Goal: Information Seeking & Learning: Learn about a topic

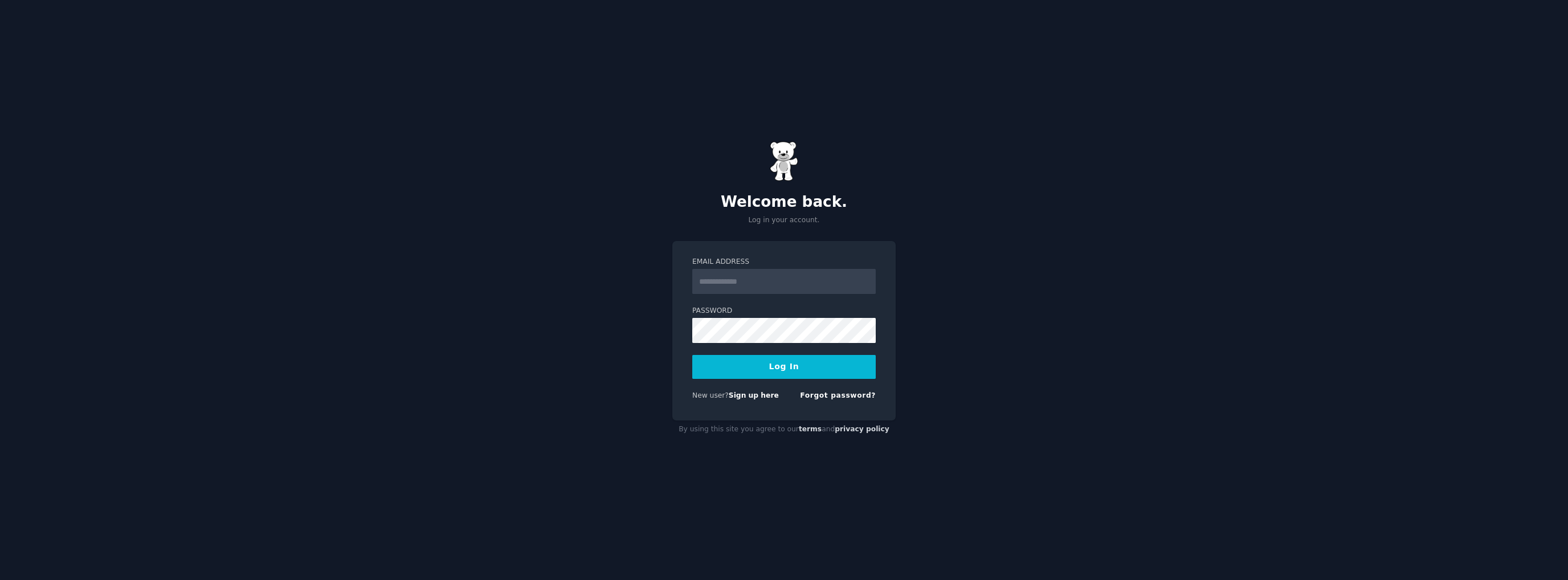
click at [802, 284] on input "Email Address" at bounding box center [783, 281] width 183 height 25
type input "**********"
click at [692, 355] on button "Log In" at bounding box center [783, 367] width 183 height 24
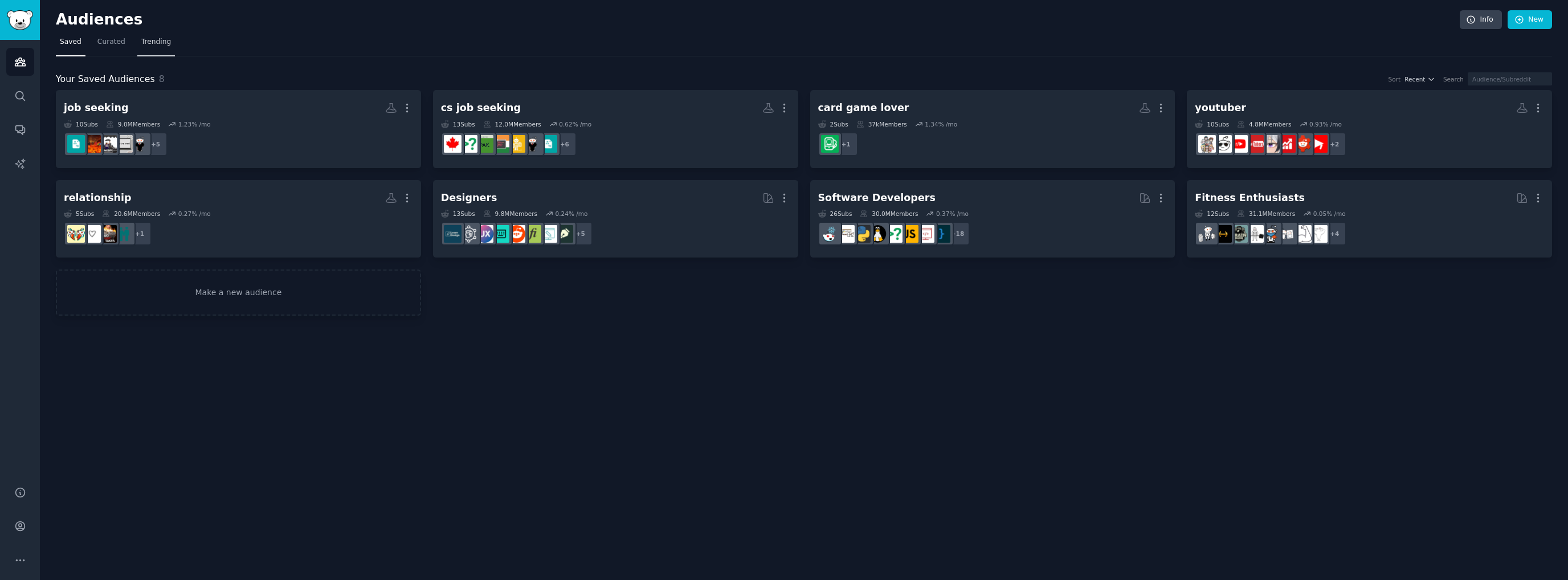
click at [162, 40] on span "Trending" at bounding box center [156, 42] width 29 height 10
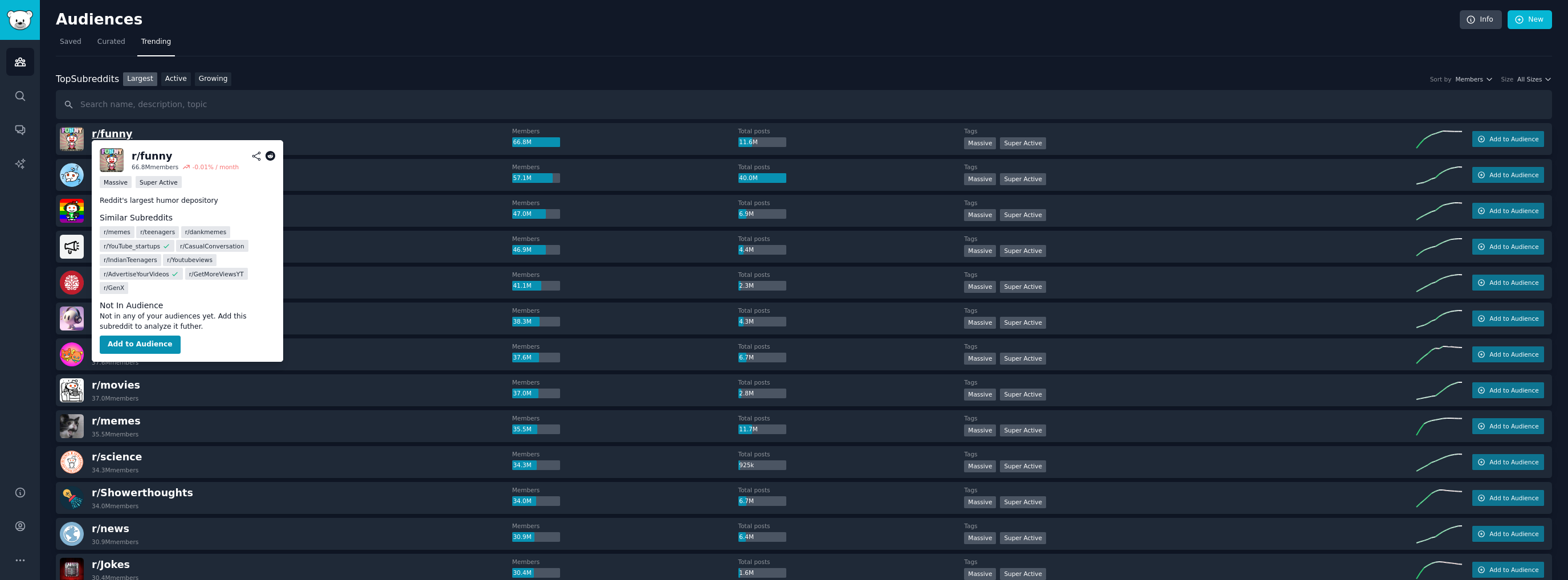
drag, startPoint x: 111, startPoint y: 134, endPoint x: 98, endPoint y: 132, distance: 13.2
click at [98, 132] on span "r/ funny" at bounding box center [112, 133] width 40 height 11
click at [101, 133] on span "r/ funny" at bounding box center [112, 133] width 40 height 11
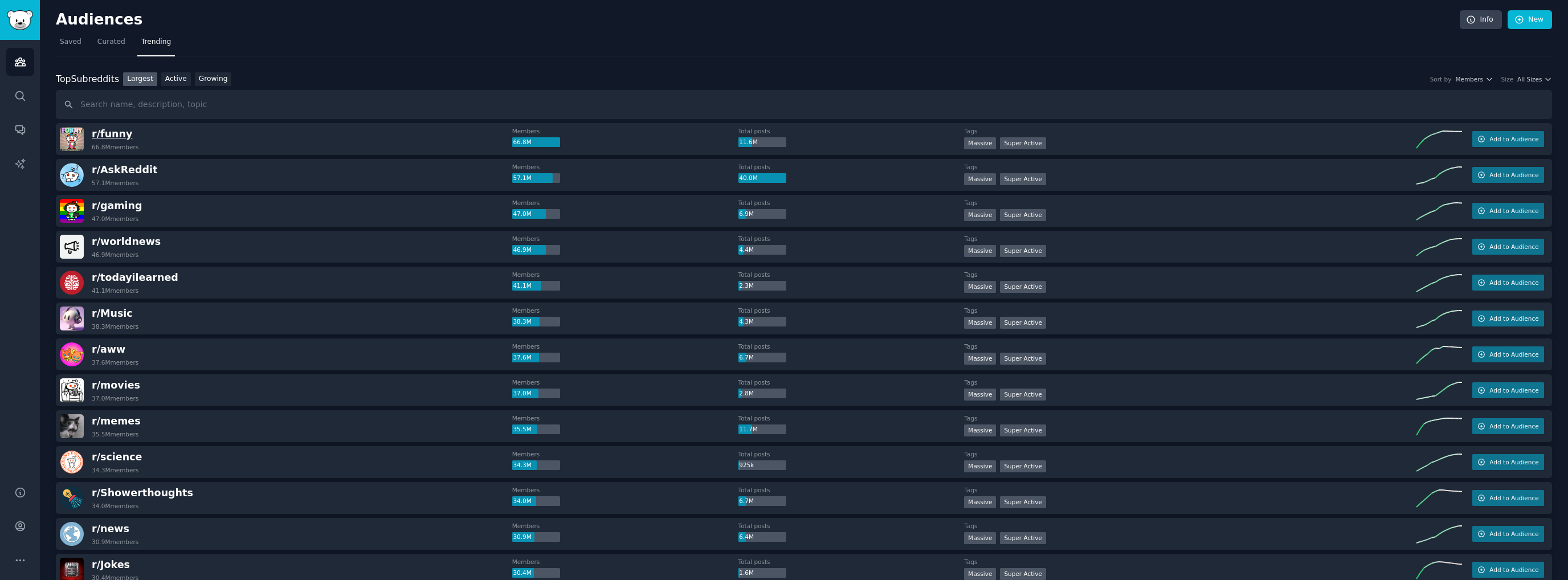
click at [109, 131] on span "r/ funny" at bounding box center [112, 133] width 40 height 11
click at [145, 109] on input "text" at bounding box center [804, 105] width 1496 height 29
click at [206, 77] on link "Growing" at bounding box center [213, 79] width 37 height 15
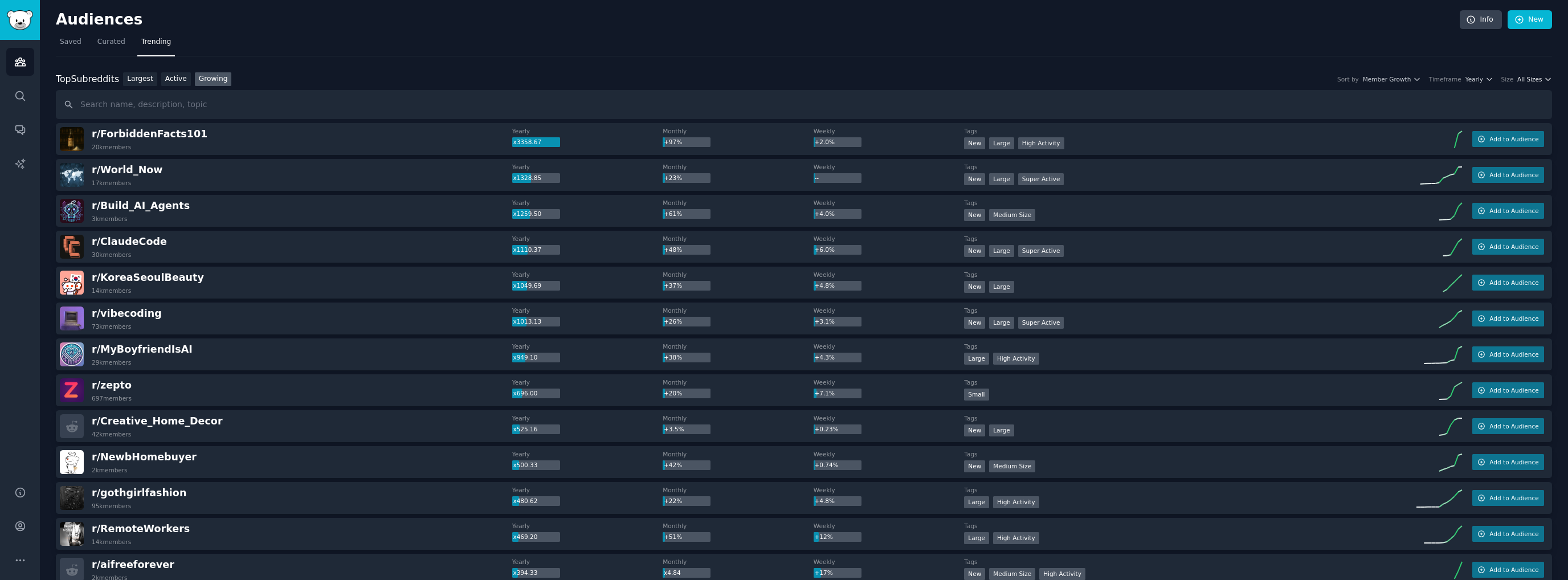
click at [1534, 80] on span "All Sizes" at bounding box center [1529, 78] width 24 height 8
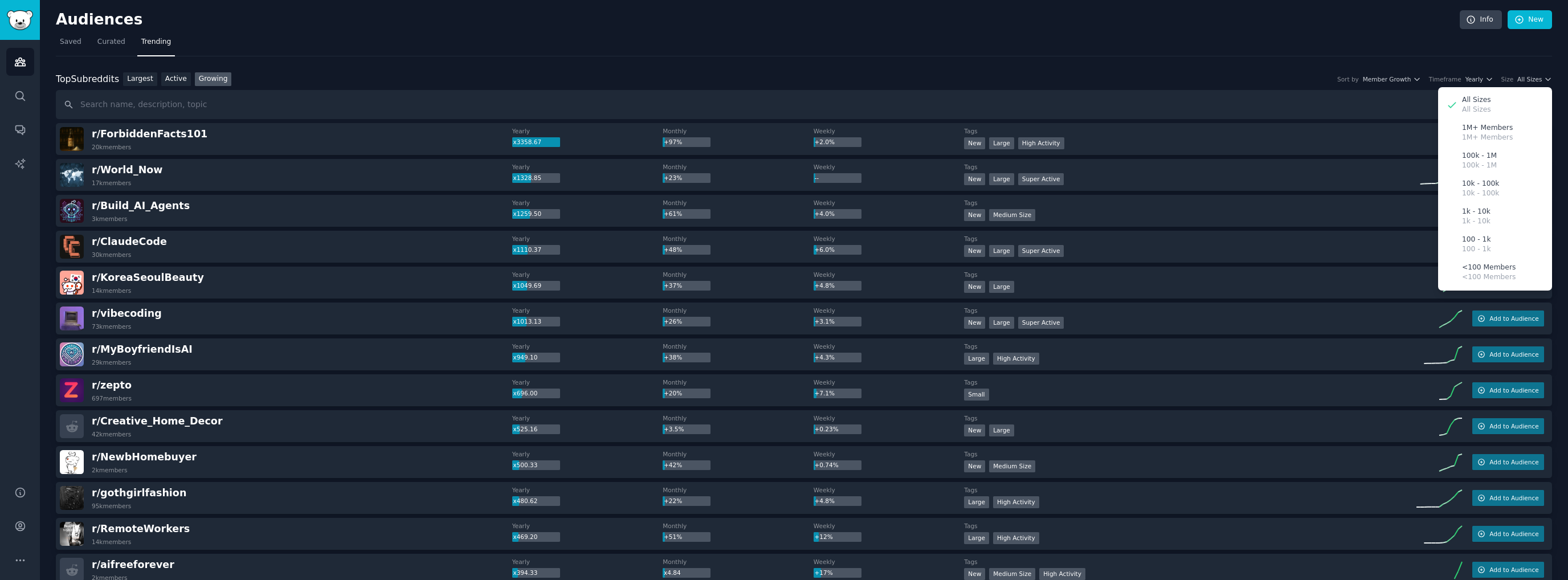
click at [1265, 72] on div "Top Subreddits Top Subreddits Largest Active Growing Sort by Member Growth Time…" at bounding box center [804, 79] width 1496 height 15
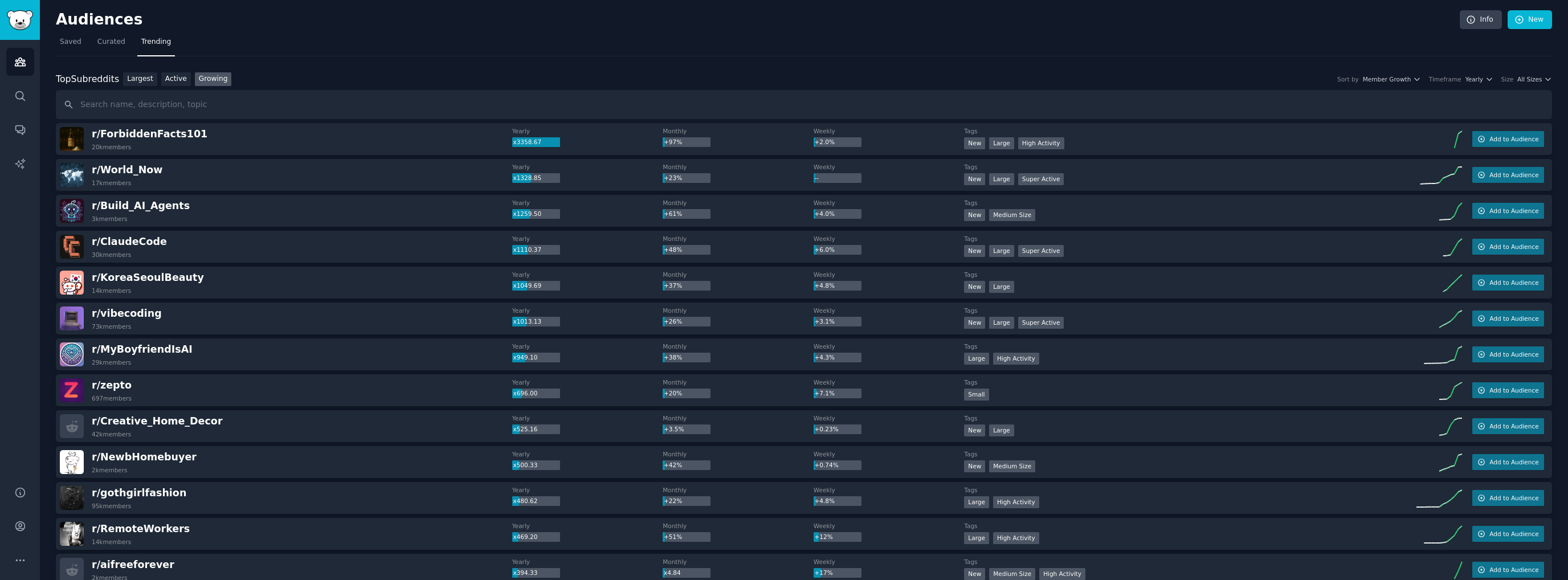
drag, startPoint x: 253, startPoint y: 180, endPoint x: 299, endPoint y: 171, distance: 46.9
click at [299, 171] on div "r/ World_Now 17k members" at bounding box center [286, 175] width 452 height 24
click at [244, 187] on div "r/ World_Now 17k members Yearly x1328.85 Monthly +23% Weekly -- Tags New Large …" at bounding box center [804, 174] width 1496 height 32
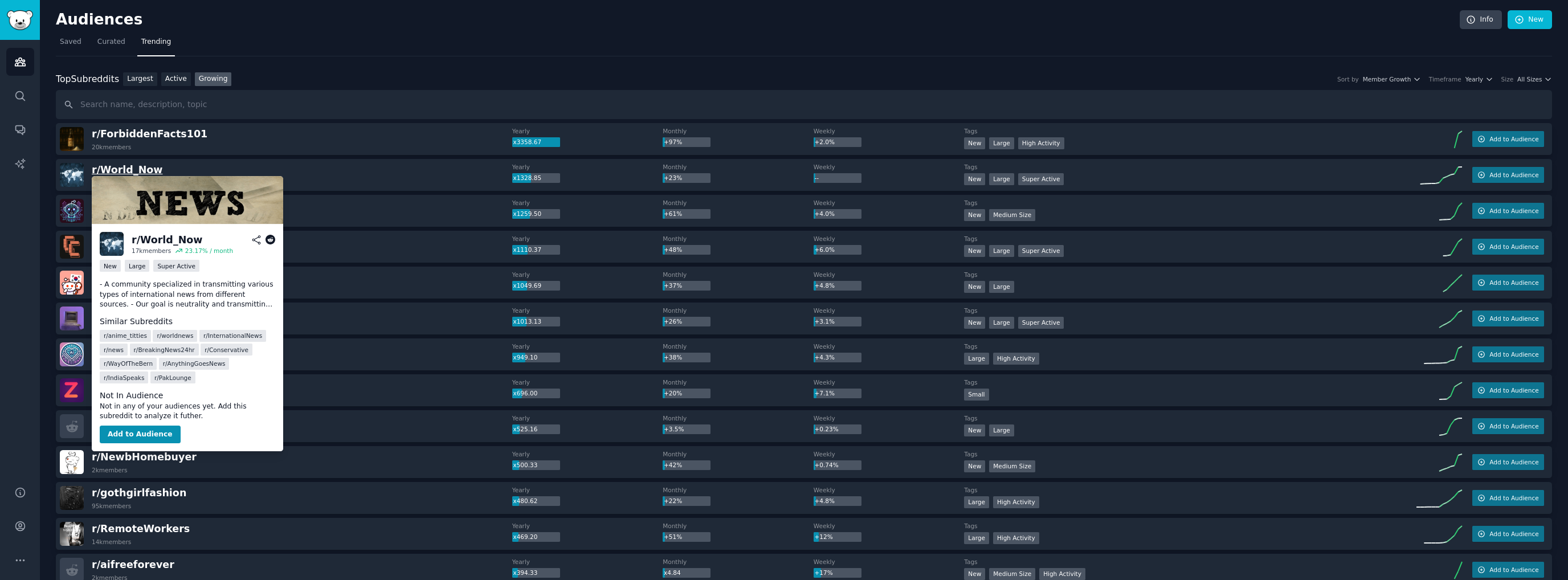
click at [116, 167] on span "r/ World_Now" at bounding box center [127, 169] width 70 height 11
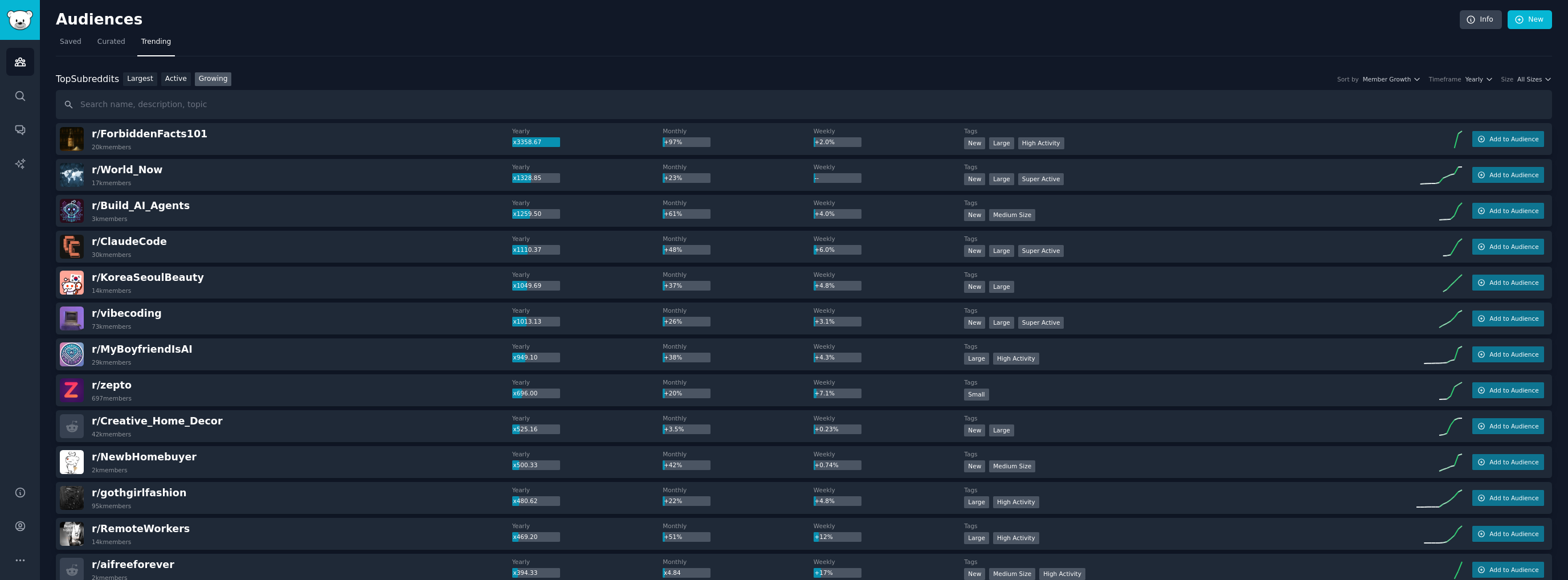
scroll to position [57, 0]
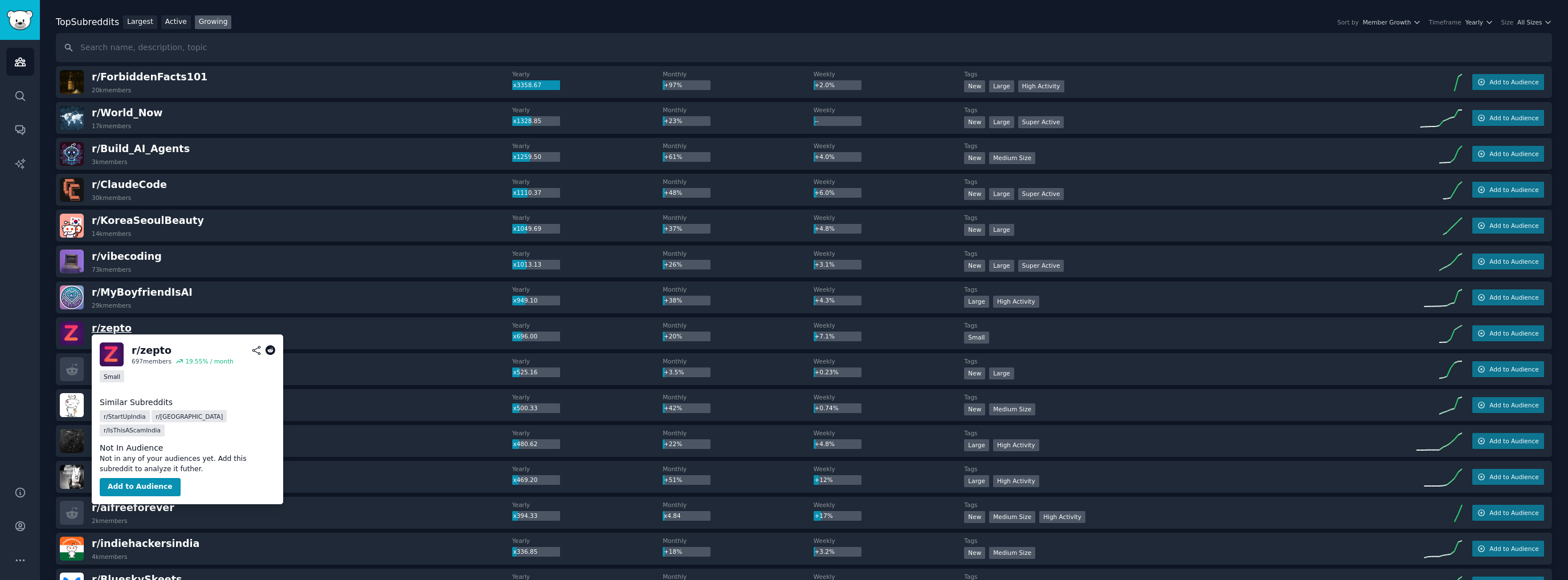
click at [115, 328] on span "r/ zepto" at bounding box center [112, 327] width 40 height 11
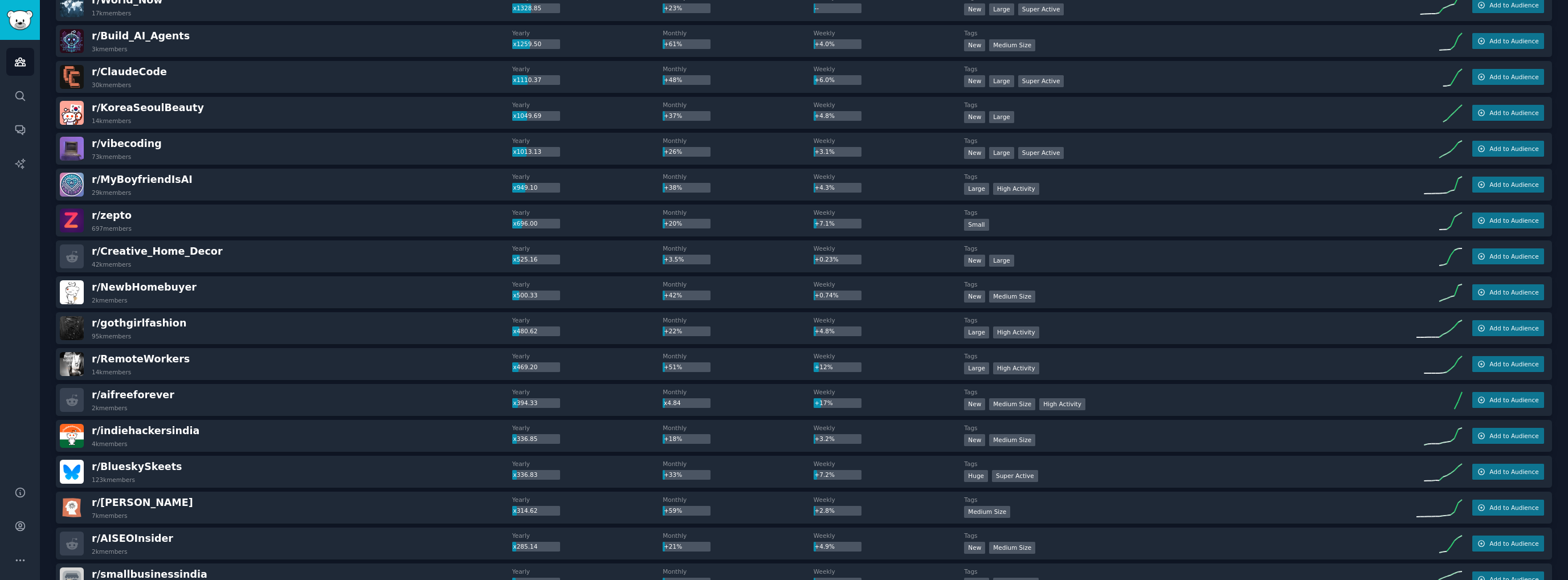
scroll to position [171, 0]
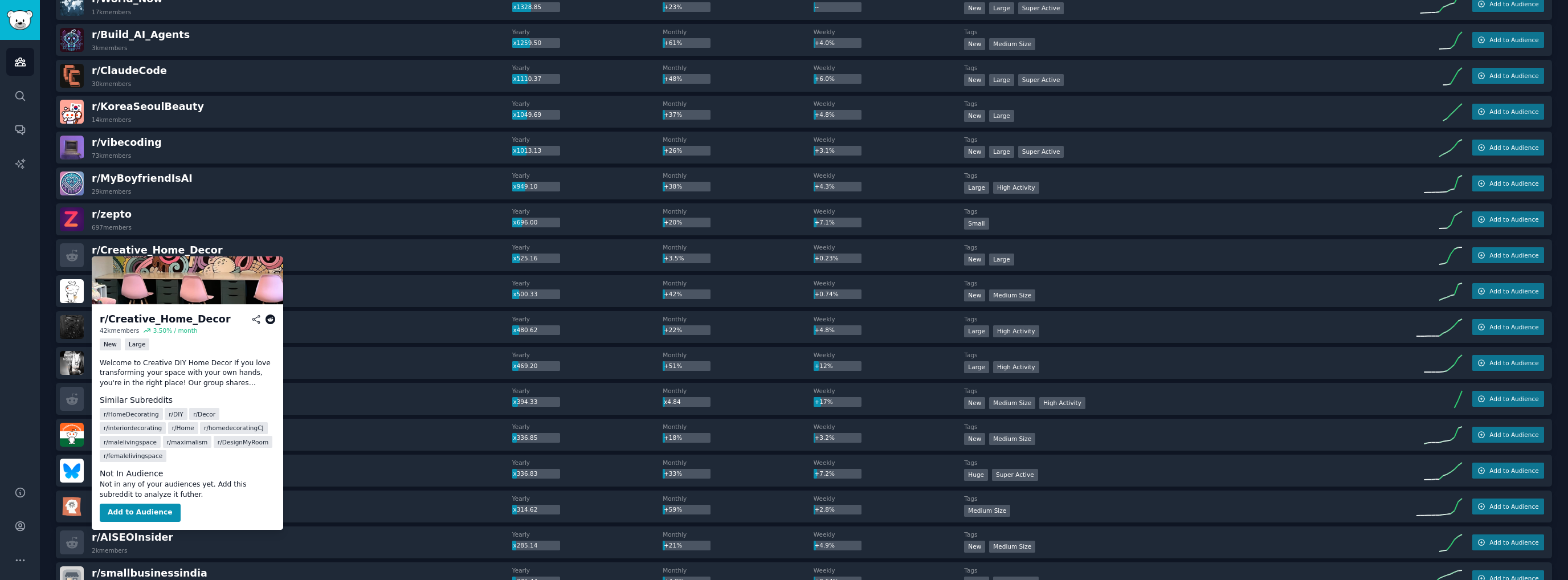
drag, startPoint x: 150, startPoint y: 245, endPoint x: 460, endPoint y: 263, distance: 310.5
click at [460, 263] on div "r/ Creative_Home_Decor 42k members" at bounding box center [286, 255] width 452 height 24
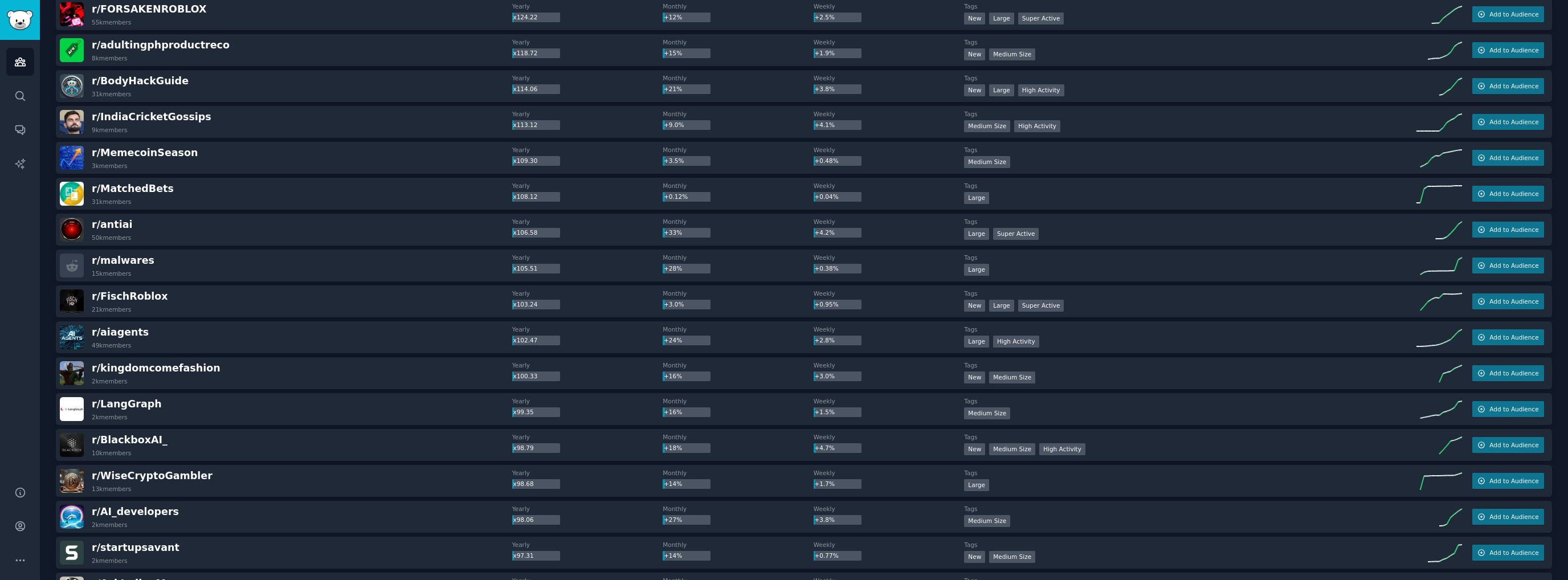
scroll to position [1410, 0]
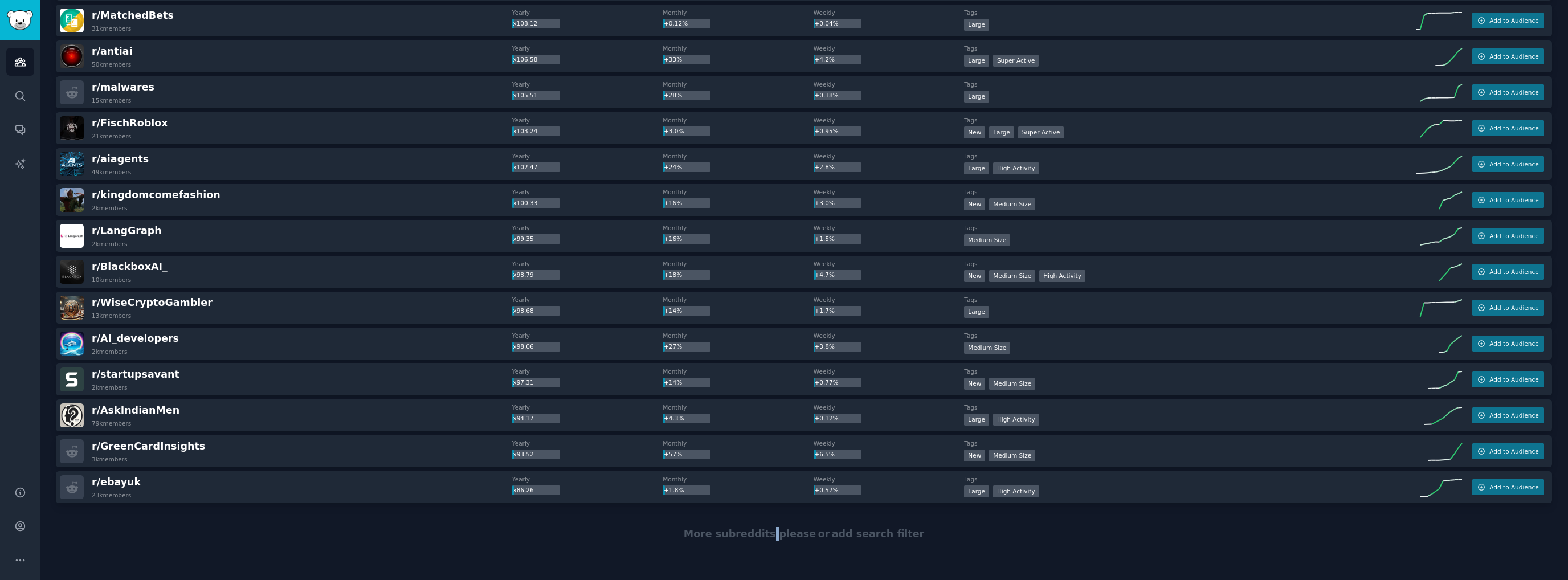
click at [780, 536] on span "More subreddits please" at bounding box center [750, 533] width 132 height 11
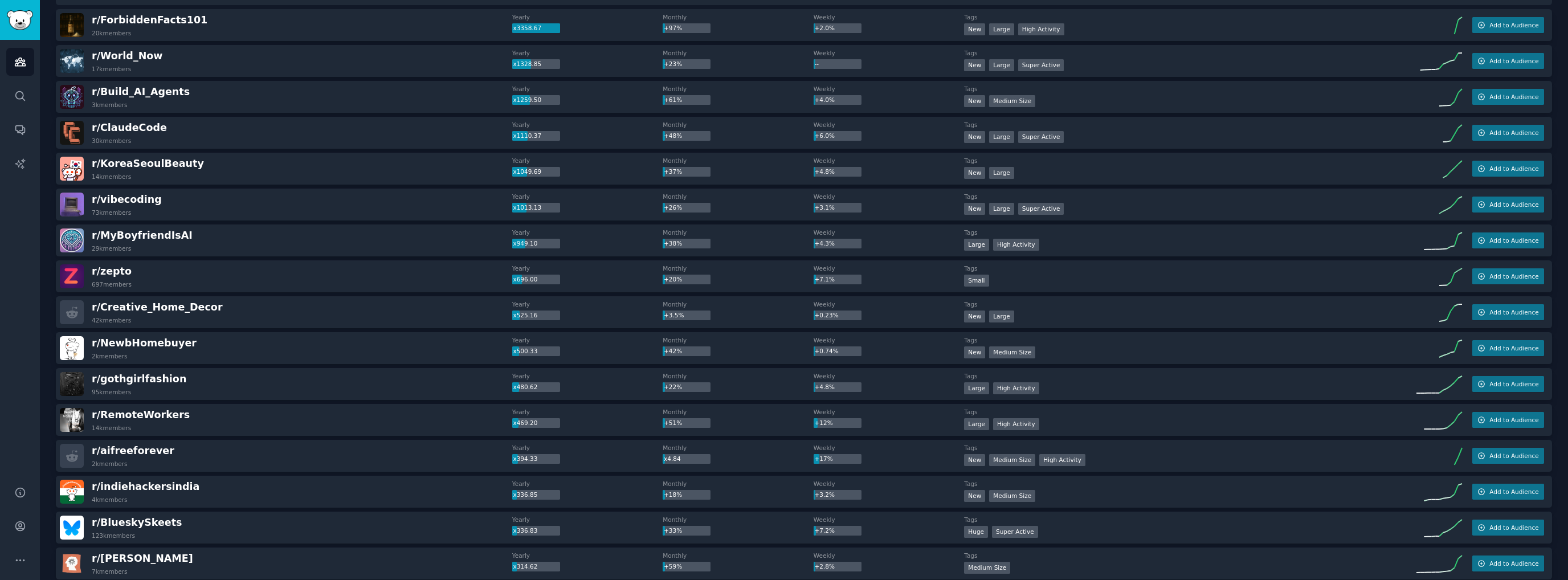
scroll to position [0, 0]
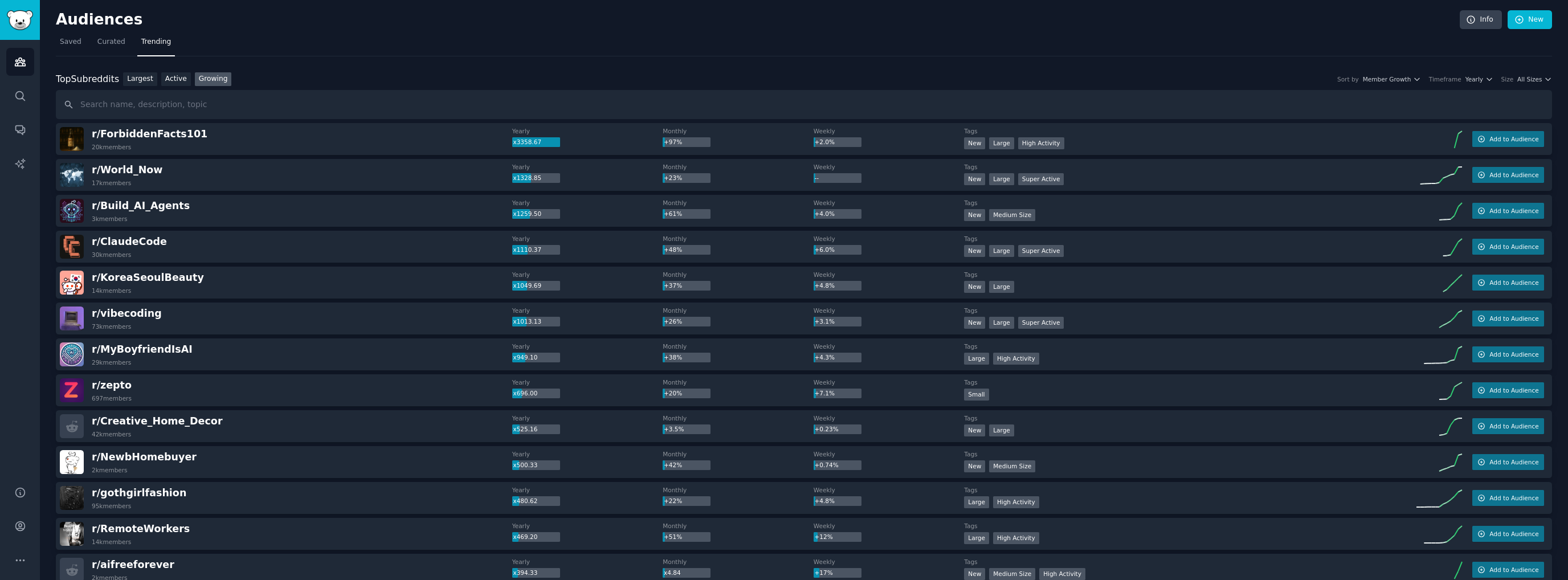
click at [1516, 77] on div "Size All Sizes" at bounding box center [1526, 78] width 51 height 8
click at [1518, 78] on span "All Sizes" at bounding box center [1529, 78] width 24 height 8
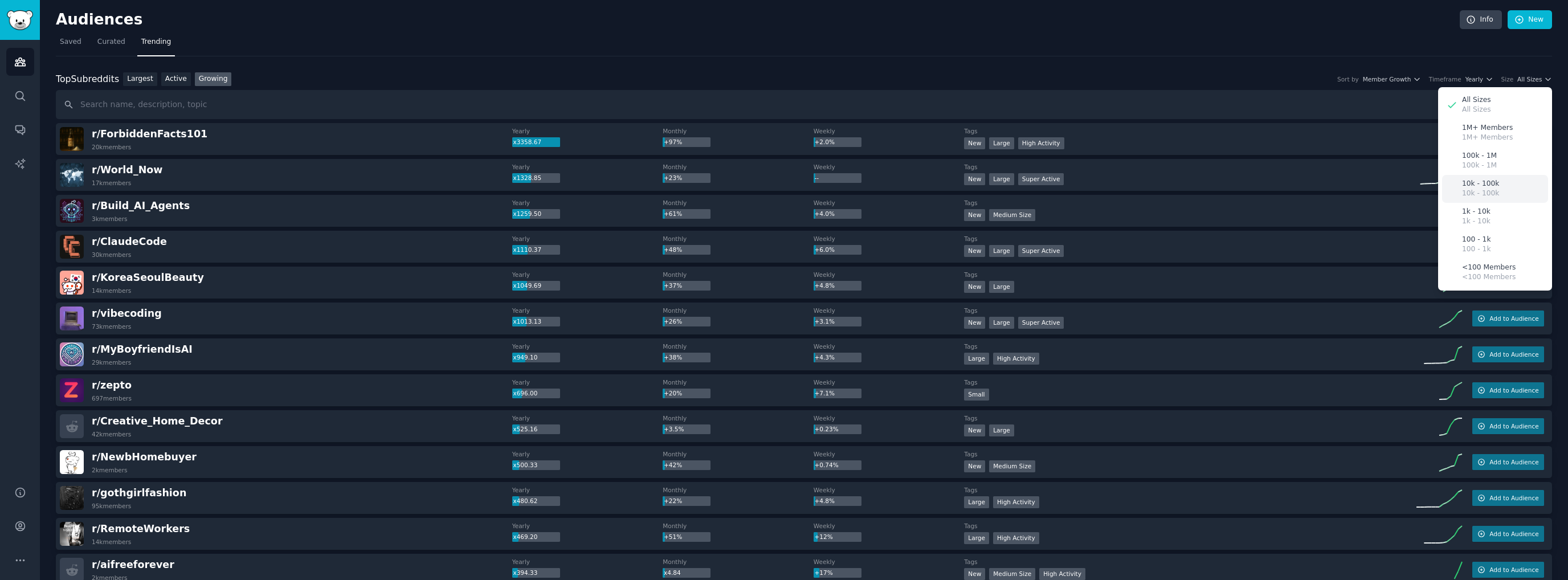
click at [1484, 190] on p "10k - 100k" at bounding box center [1480, 193] width 37 height 10
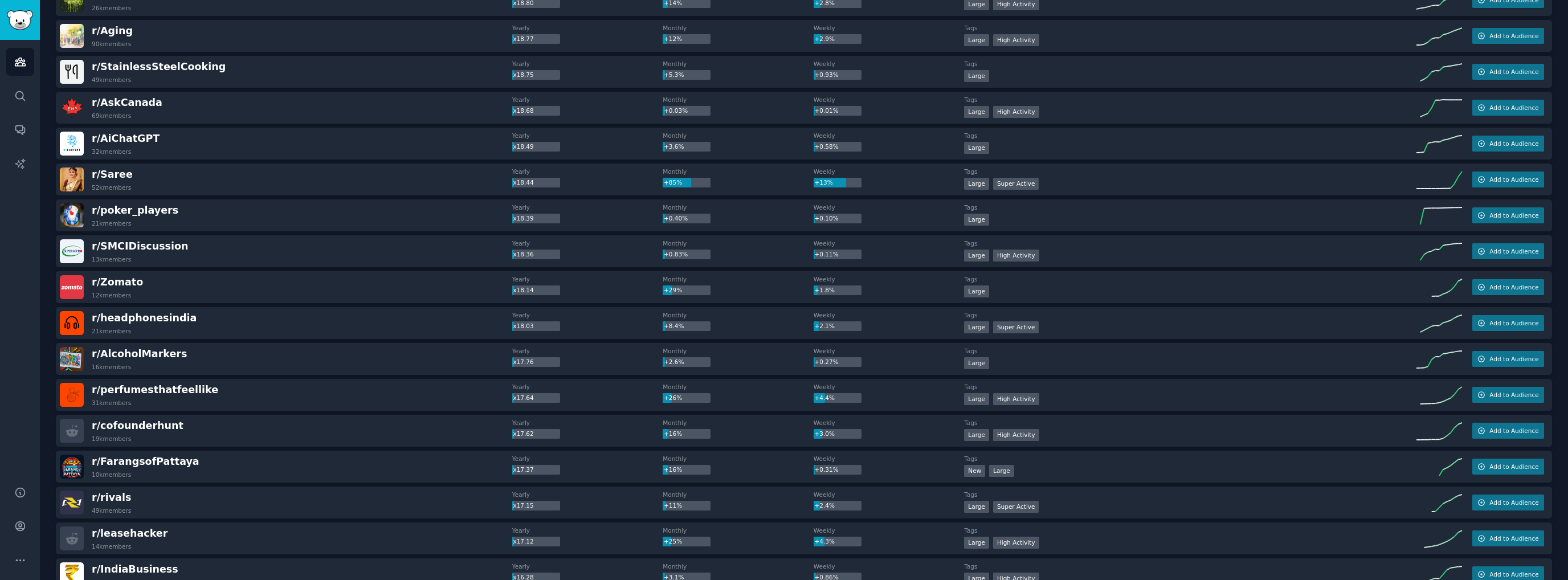
scroll to position [3204, 0]
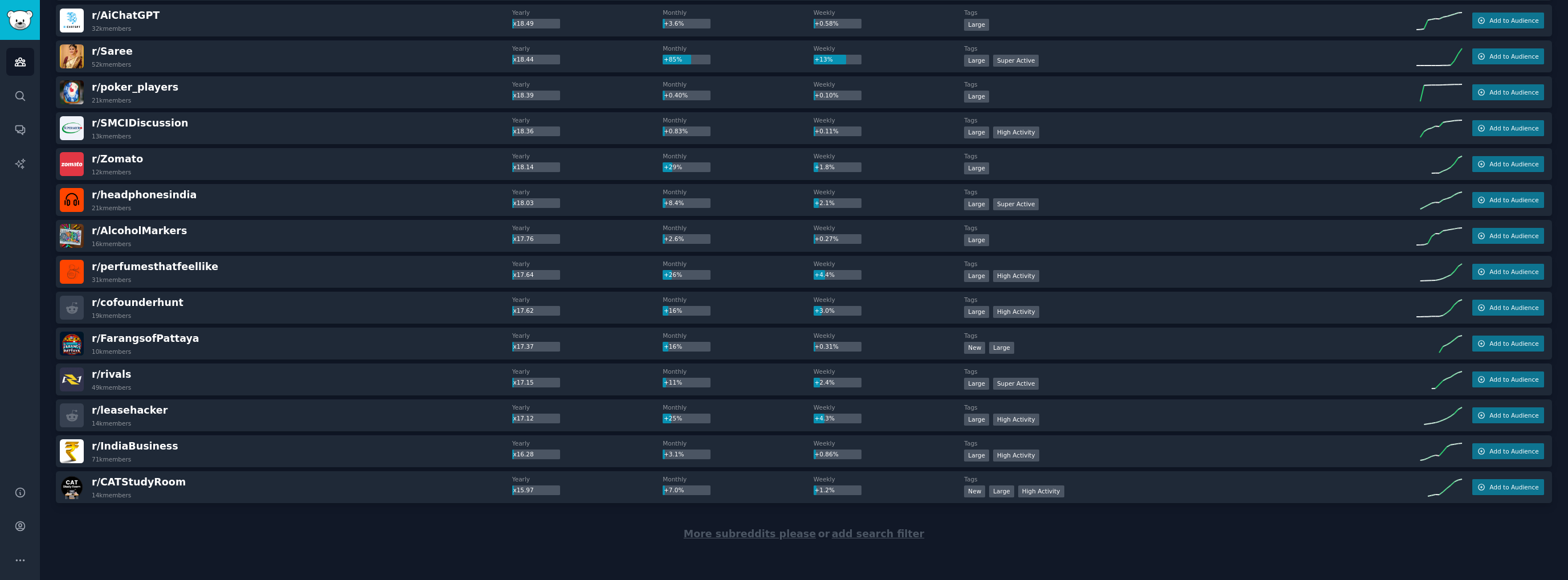
click at [889, 534] on span "add search filter" at bounding box center [878, 533] width 92 height 11
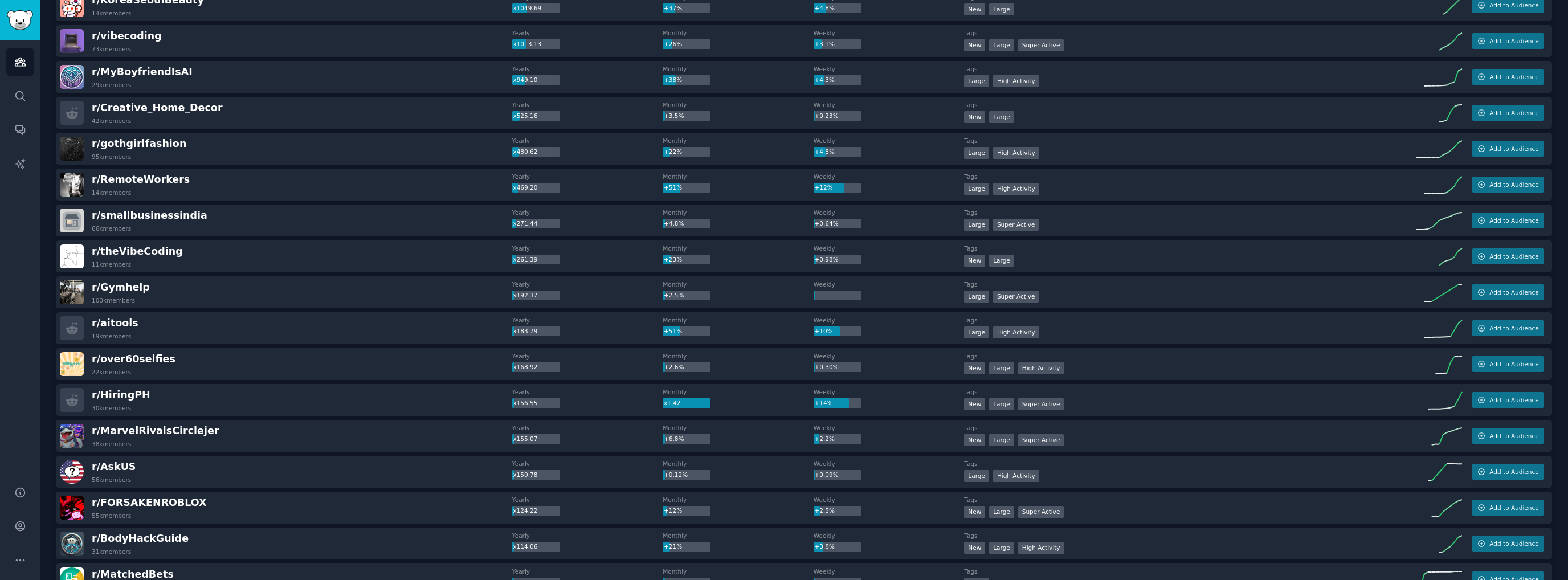
scroll to position [284, 0]
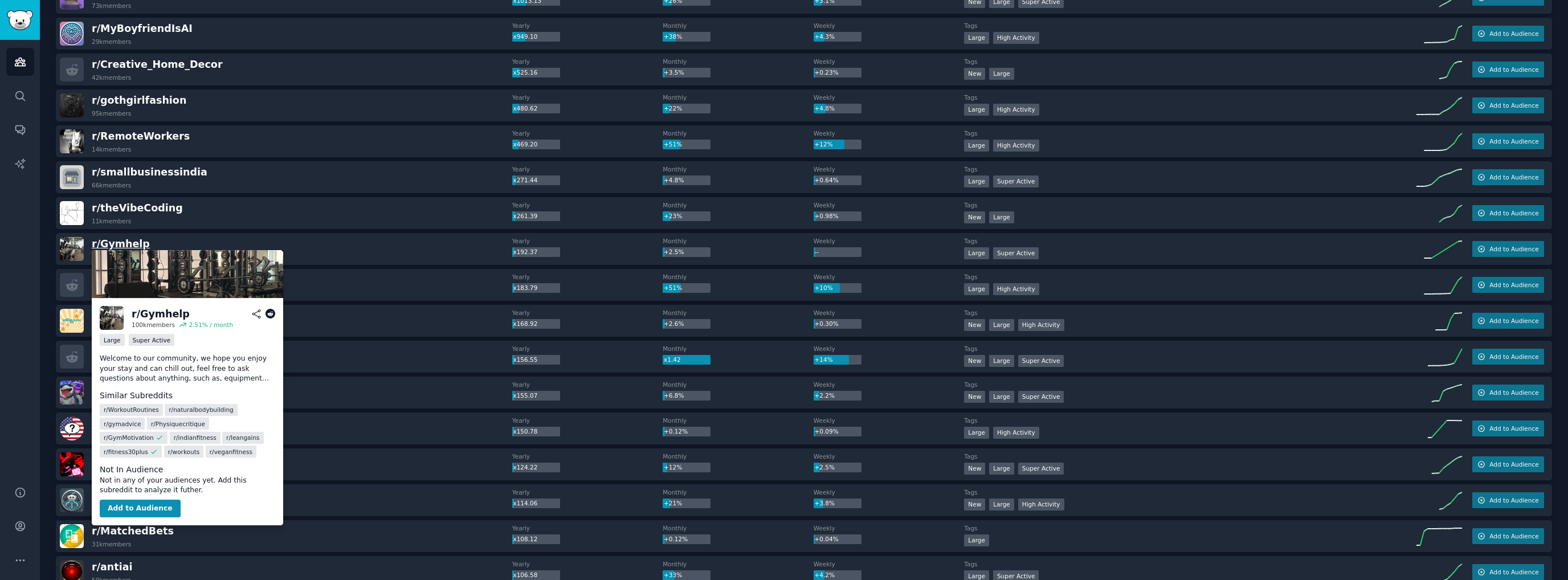
drag, startPoint x: 118, startPoint y: 242, endPoint x: 102, endPoint y: 241, distance: 16.0
click at [101, 241] on span "r/ Gymhelp" at bounding box center [121, 243] width 58 height 11
drag, startPoint x: 165, startPoint y: 239, endPoint x: 91, endPoint y: 241, distance: 74.0
click at [91, 241] on div "r/ Gymhelp 100k members" at bounding box center [286, 249] width 452 height 24
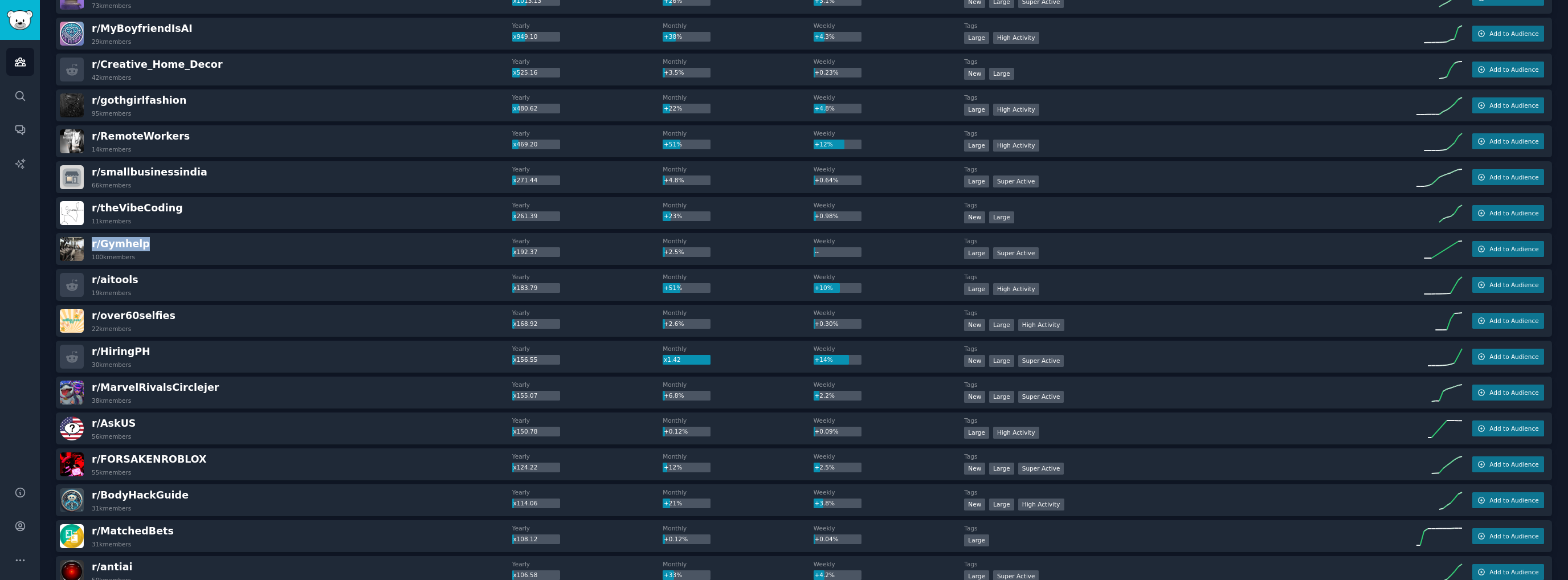
copy span "r/ Gymhelp"
click at [148, 244] on div "r/ Gymhelp 100k members" at bounding box center [286, 249] width 452 height 24
click at [192, 243] on div "r/ Gymhelp 100k members" at bounding box center [286, 249] width 452 height 24
click at [189, 279] on div "r/ aitools 19k members" at bounding box center [286, 284] width 452 height 24
click at [167, 358] on div "r/ HiringPH 30k members" at bounding box center [286, 357] width 452 height 24
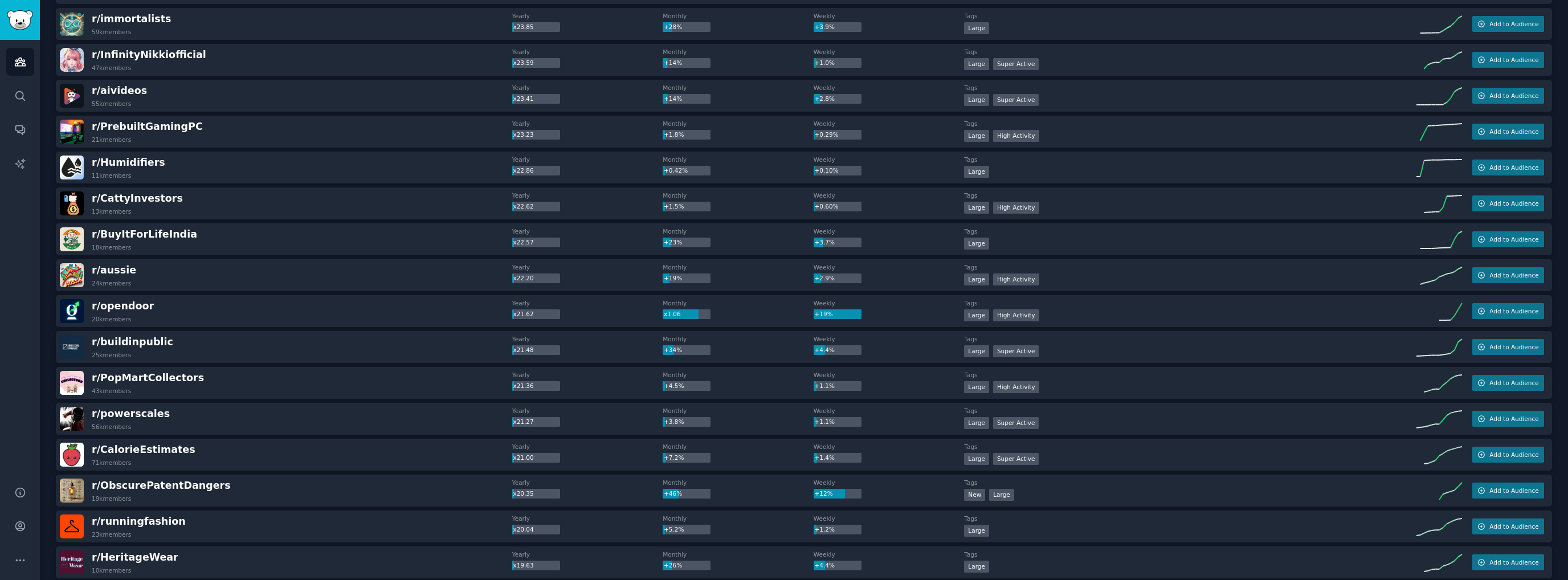
scroll to position [2335, 0]
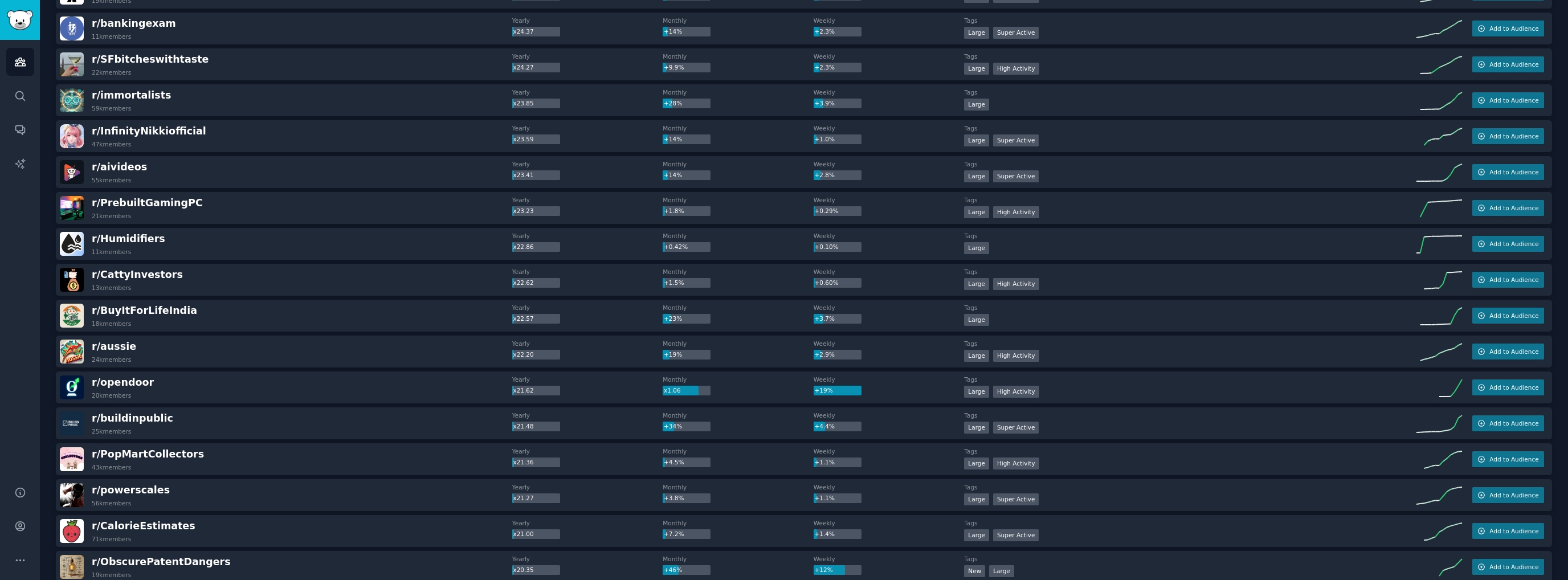
drag, startPoint x: 217, startPoint y: 479, endPoint x: 23, endPoint y: 367, distance: 224.0
click at [25, 368] on div "Audiences Search Conversations AI Reports" at bounding box center [20, 255] width 40 height 432
drag, startPoint x: 18, startPoint y: 377, endPoint x: 28, endPoint y: 420, distance: 44.1
click at [31, 424] on div "Audiences Search Conversations AI Reports" at bounding box center [20, 255] width 40 height 432
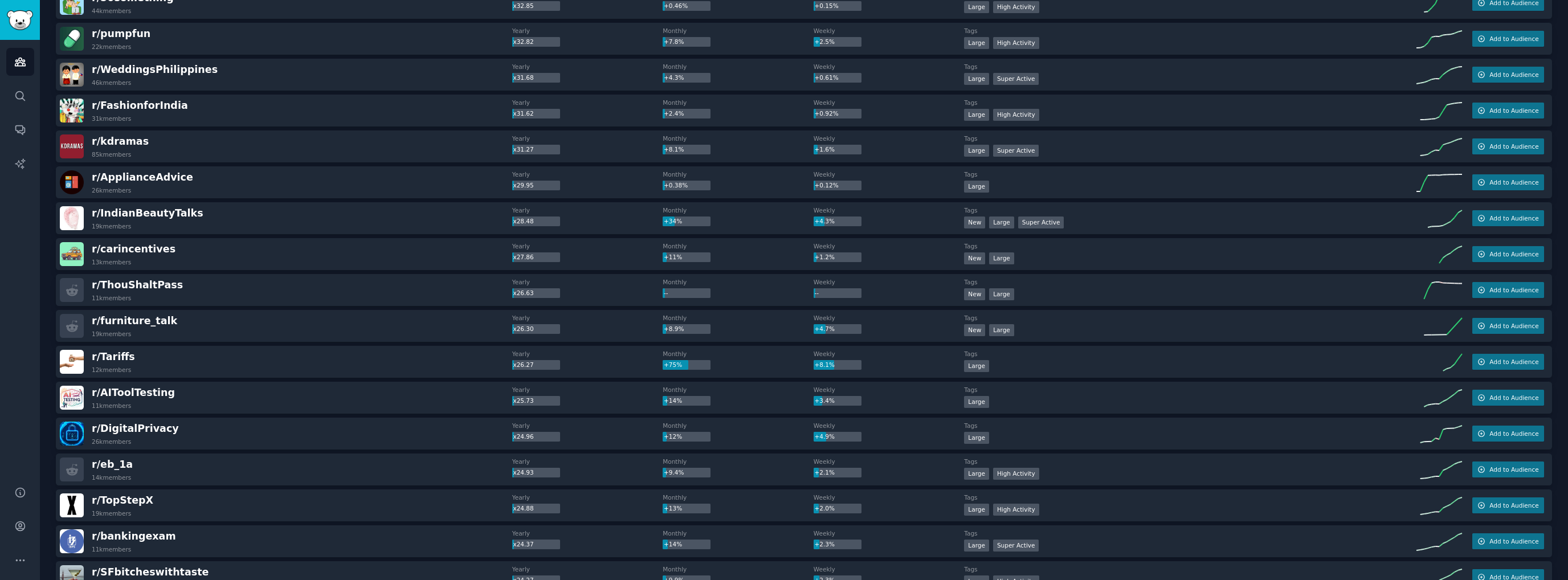
scroll to position [1765, 0]
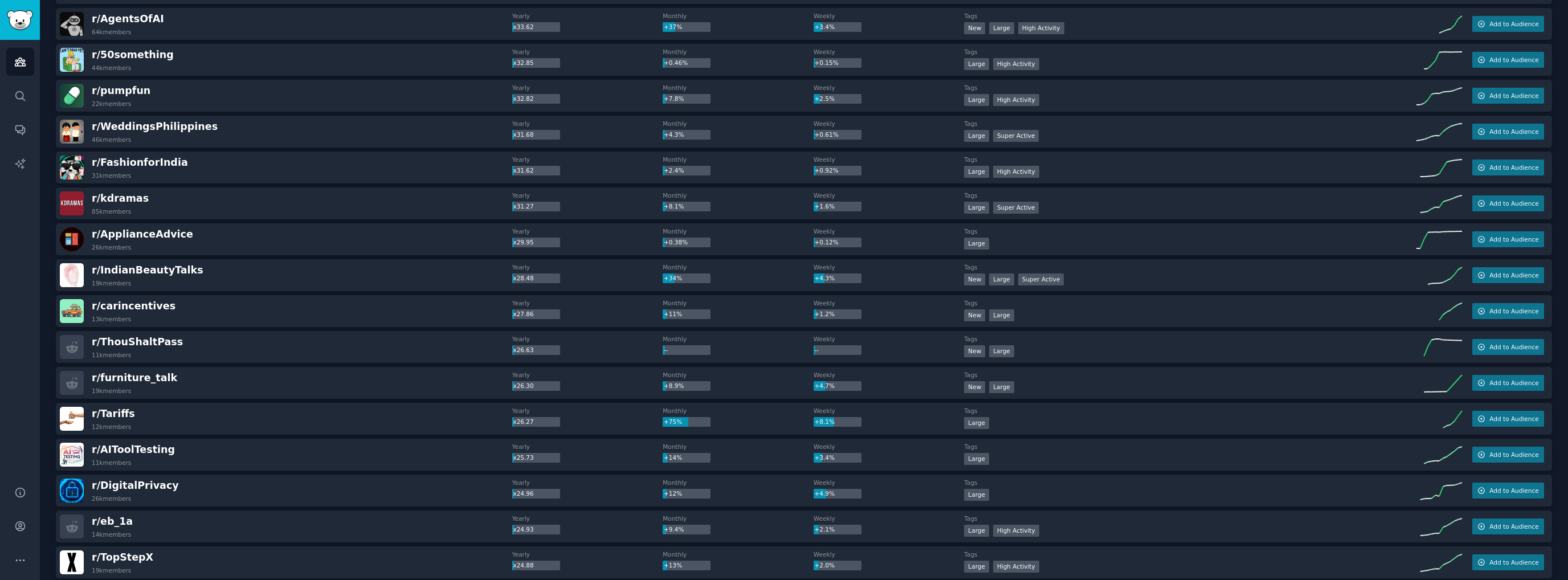
click at [45, 279] on div "Audiences Info New Saved Curated Trending Top Subreddits Top Subreddits Largest…" at bounding box center [803, 127] width 1528 height 3785
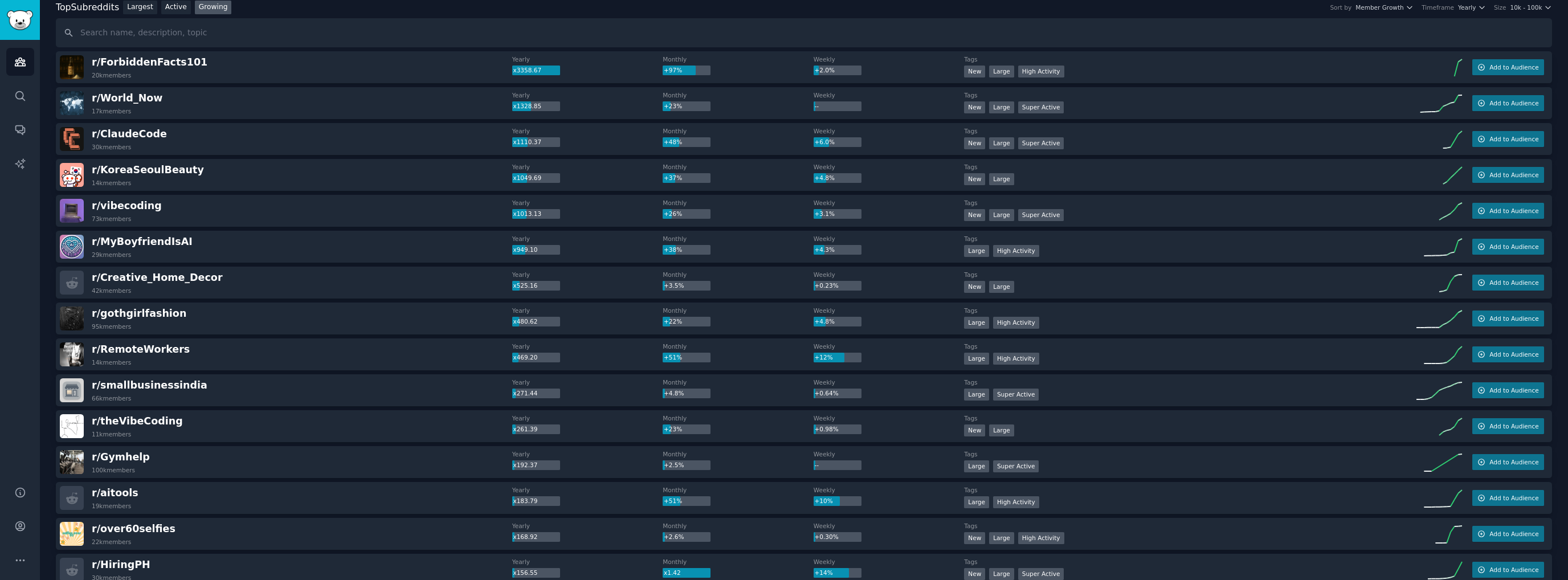
scroll to position [57, 0]
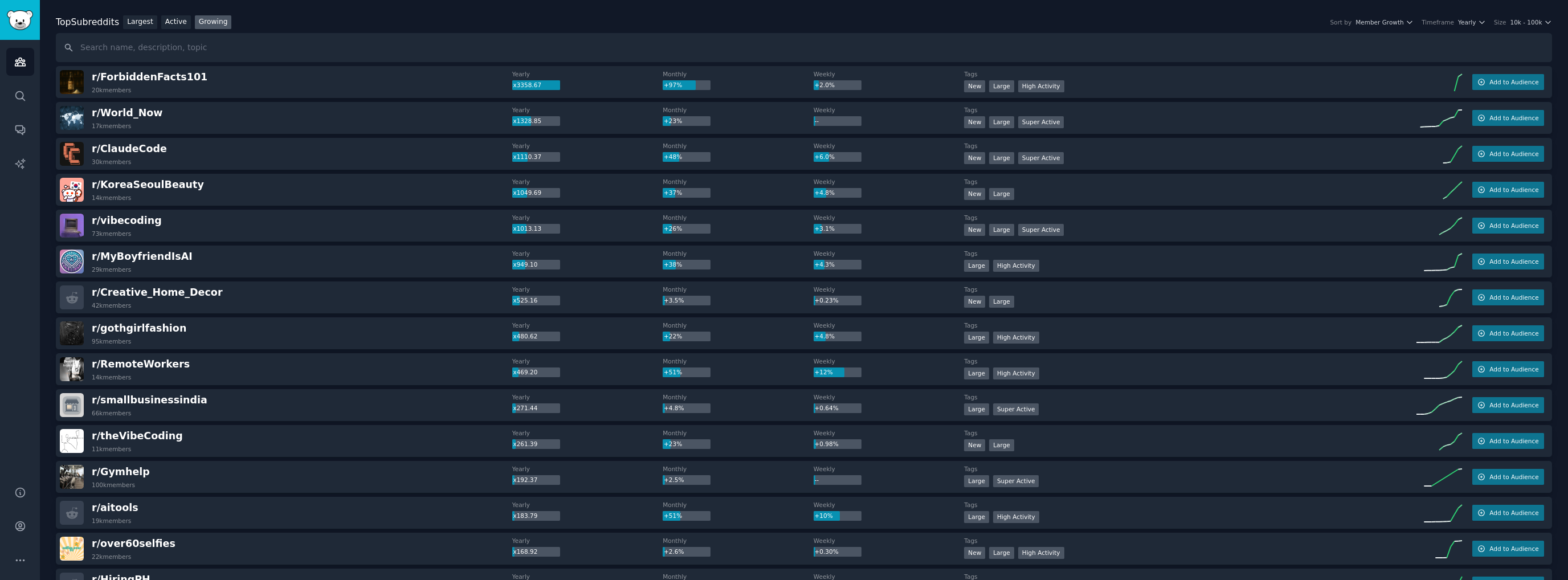
drag, startPoint x: 55, startPoint y: 392, endPoint x: 41, endPoint y: 326, distance: 67.5
drag, startPoint x: 41, startPoint y: 326, endPoint x: 36, endPoint y: 335, distance: 10.3
click at [36, 335] on div "Audiences Search Conversations AI Reports" at bounding box center [20, 255] width 40 height 432
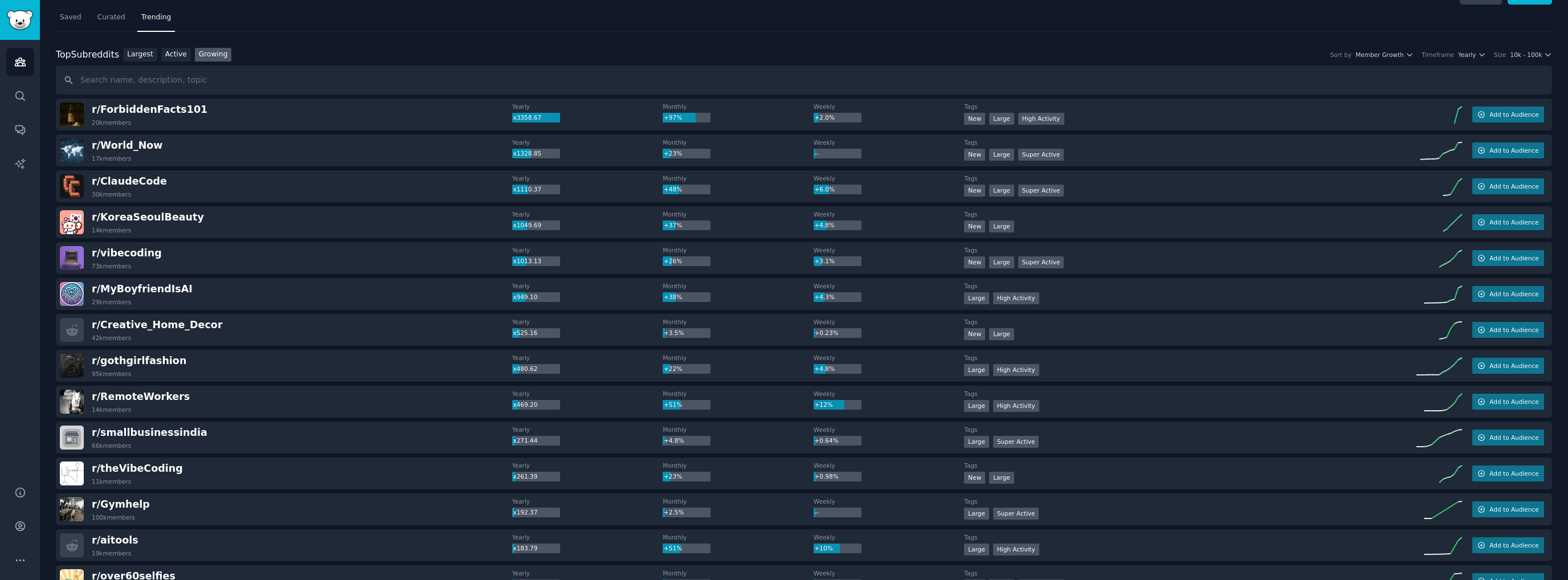
scroll to position [0, 0]
